Goal: Navigation & Orientation: Find specific page/section

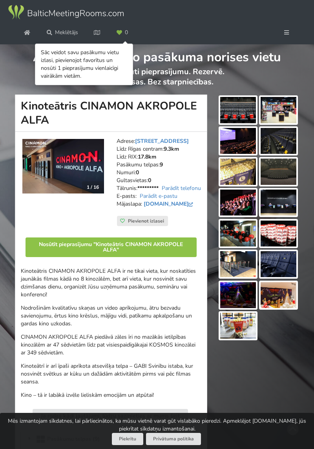
click at [241, 115] on img at bounding box center [238, 110] width 36 height 26
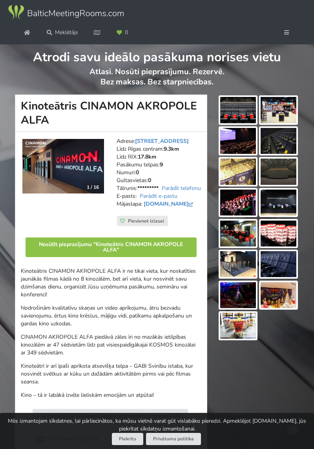
click at [278, 110] on img at bounding box center [279, 110] width 36 height 26
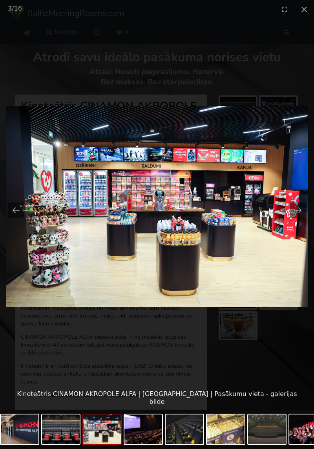
click at [294, 210] on button "Next slide" at bounding box center [298, 210] width 16 height 15
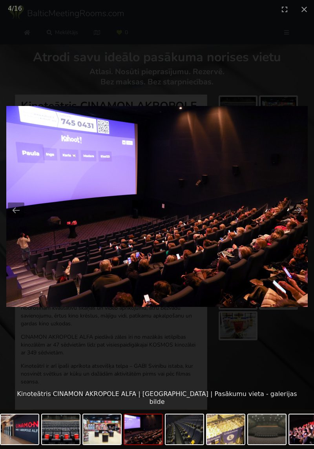
click at [296, 210] on button "Next slide" at bounding box center [298, 210] width 16 height 15
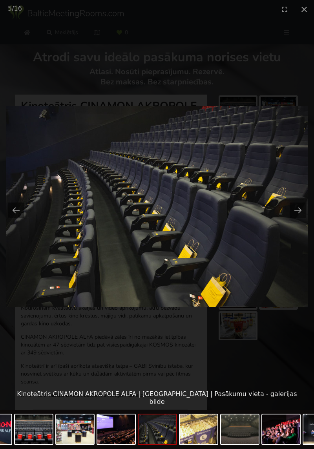
click at [302, 203] on button "Next slide" at bounding box center [298, 210] width 16 height 15
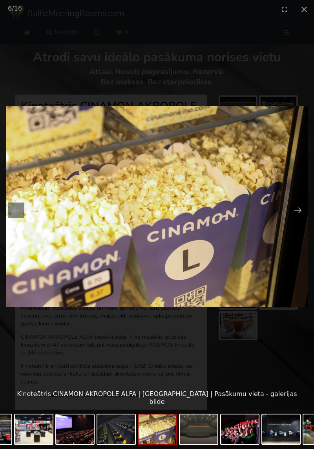
click at [298, 203] on button "Next slide" at bounding box center [298, 210] width 16 height 15
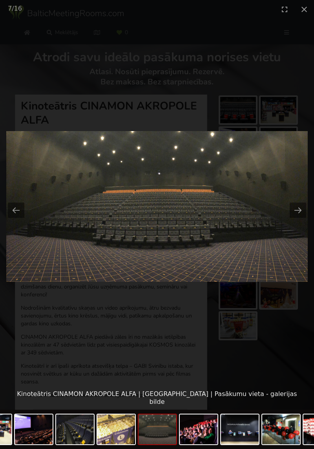
click at [298, 208] on button "Next slide" at bounding box center [298, 210] width 16 height 15
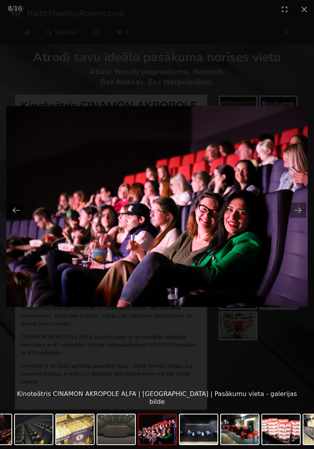
click at [300, 204] on button "Next slide" at bounding box center [298, 210] width 16 height 15
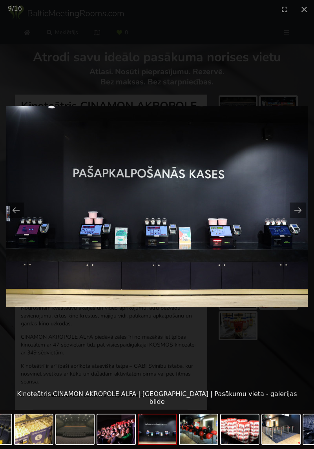
click at [295, 206] on button "Next slide" at bounding box center [298, 210] width 16 height 15
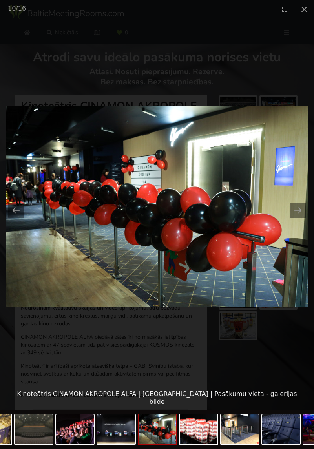
click at [293, 205] on button "Next slide" at bounding box center [298, 210] width 16 height 15
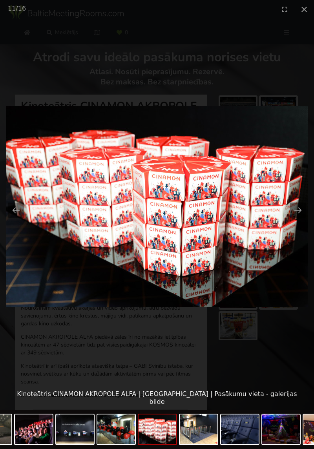
click at [298, 207] on button "Next slide" at bounding box center [298, 210] width 16 height 15
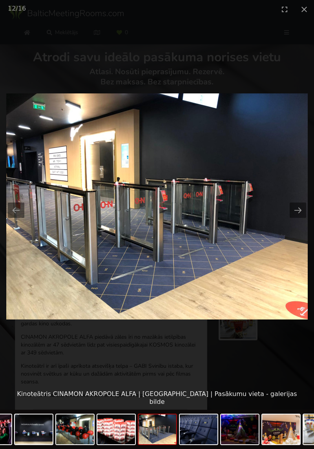
click at [302, 200] on img at bounding box center [157, 206] width 302 height 226
click at [295, 207] on button "Next slide" at bounding box center [298, 210] width 16 height 15
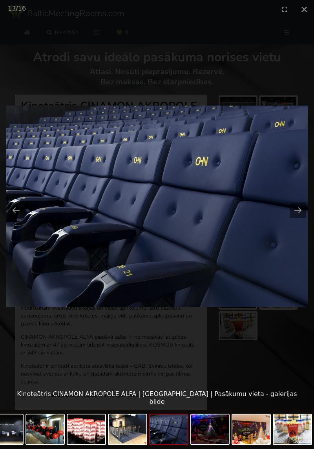
click at [296, 208] on button "Next slide" at bounding box center [298, 210] width 16 height 15
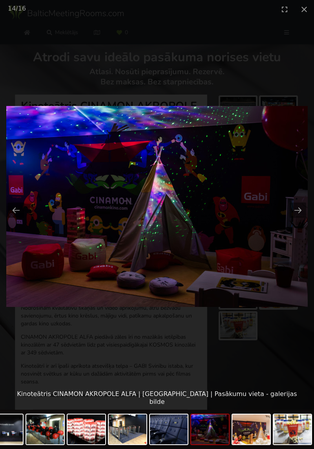
click at [297, 209] on button "Next slide" at bounding box center [298, 210] width 16 height 15
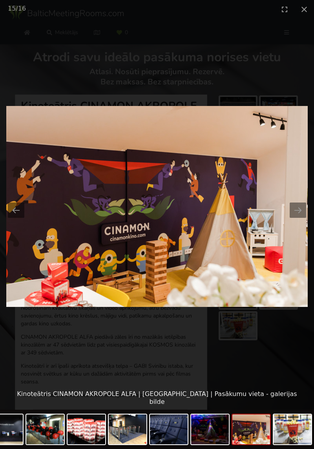
click at [298, 210] on button "Next slide" at bounding box center [298, 210] width 16 height 15
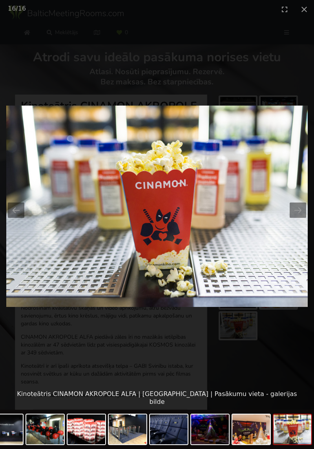
click at [298, 207] on button "Next slide" at bounding box center [298, 210] width 16 height 15
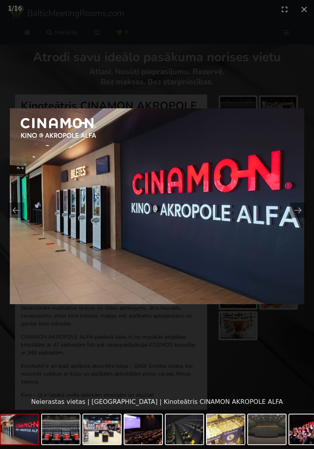
click at [296, 210] on button "Next slide" at bounding box center [298, 210] width 16 height 15
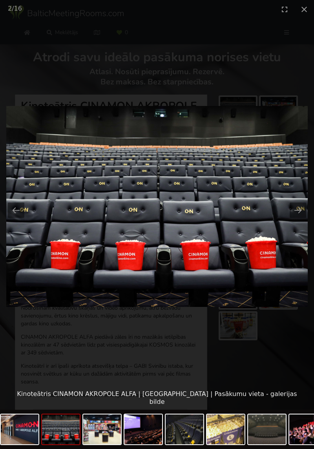
click at [295, 210] on button "Next slide" at bounding box center [298, 210] width 16 height 15
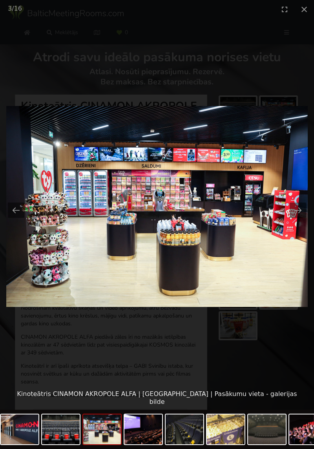
click at [297, 207] on button "Next slide" at bounding box center [298, 210] width 16 height 15
